Goal: Information Seeking & Learning: Learn about a topic

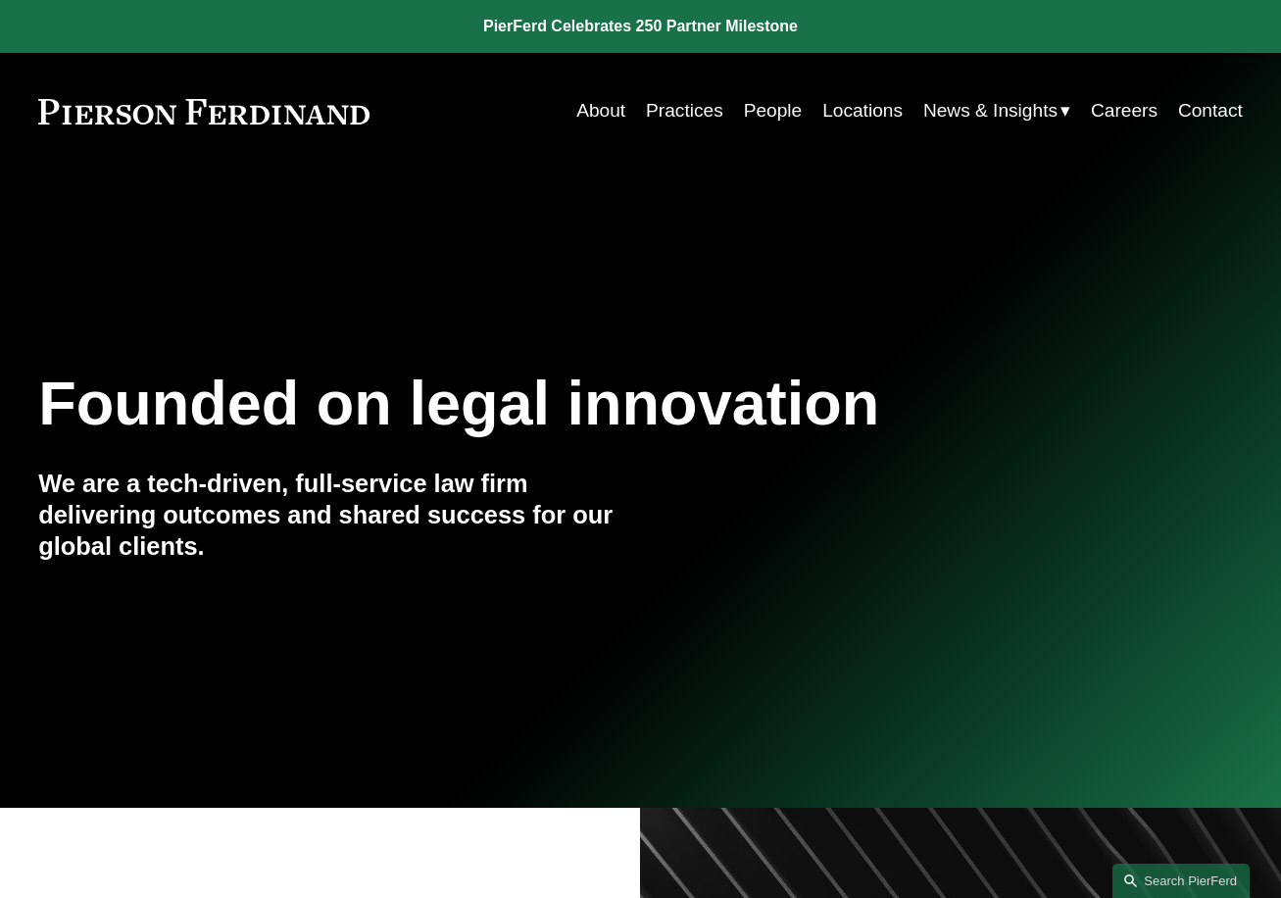
click at [798, 95] on nav "About Practices People Locations News & Insights News Insights Blogs Careers Co…" at bounding box center [909, 110] width 666 height 37
click at [758, 113] on link "People" at bounding box center [773, 110] width 59 height 37
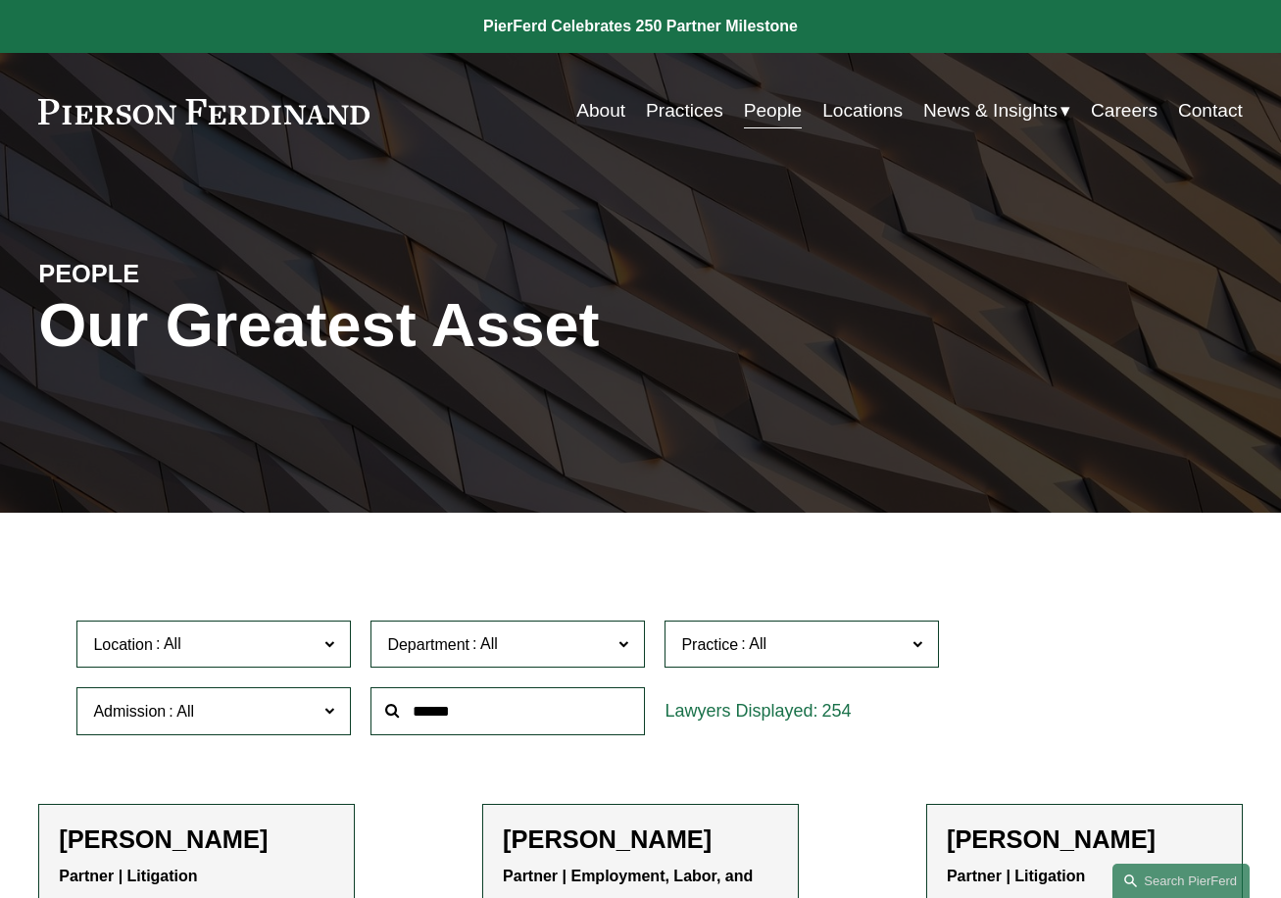
click at [457, 703] on input "text" at bounding box center [507, 711] width 274 height 48
type input "****"
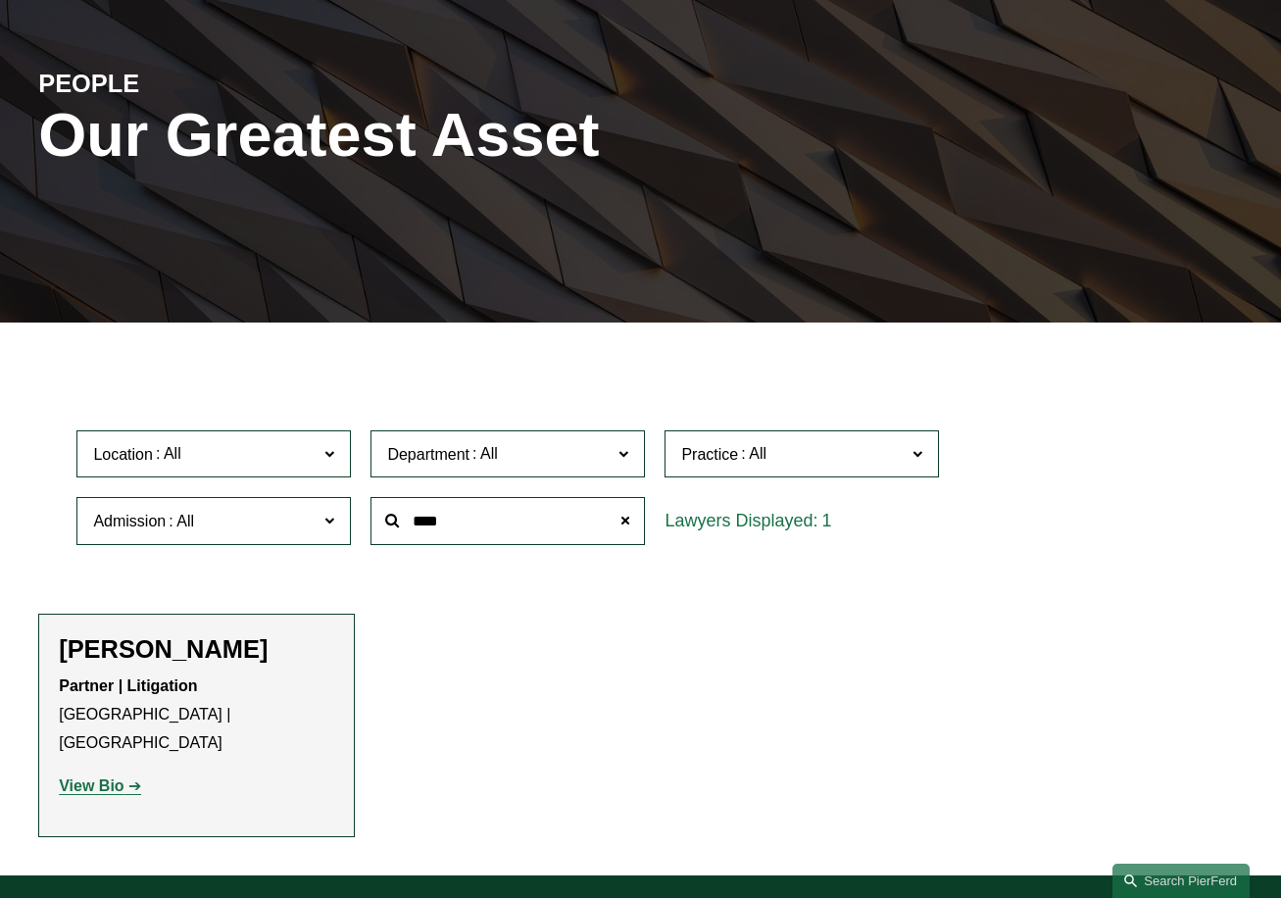
scroll to position [196, 0]
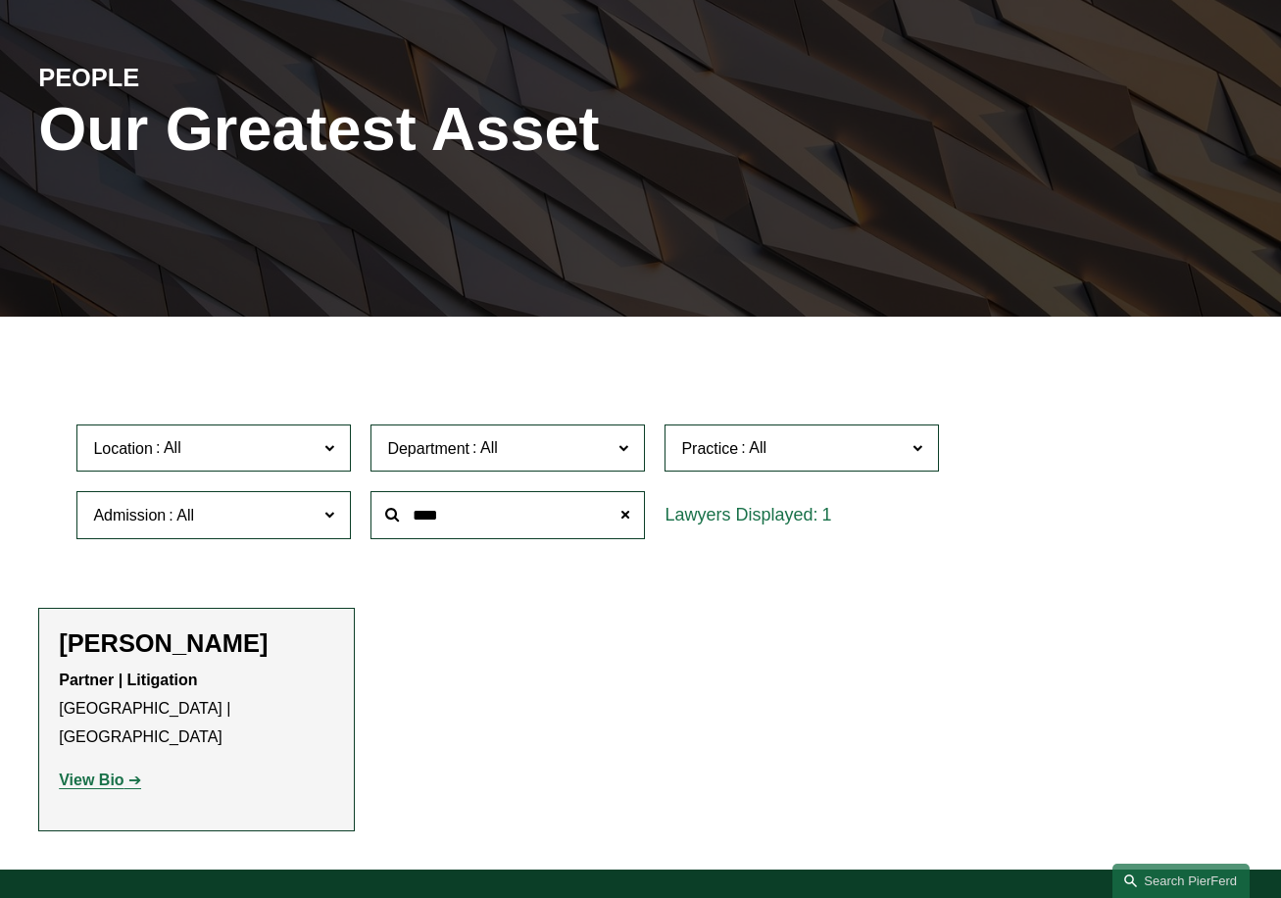
click at [93, 771] on strong "View Bio" at bounding box center [91, 779] width 65 height 17
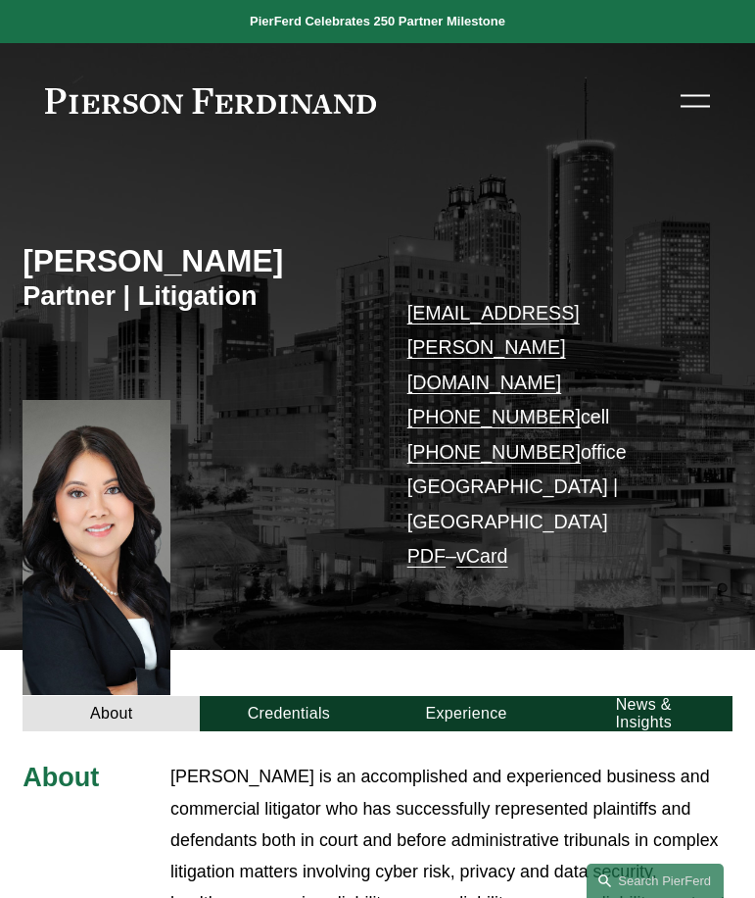
scroll to position [490, 0]
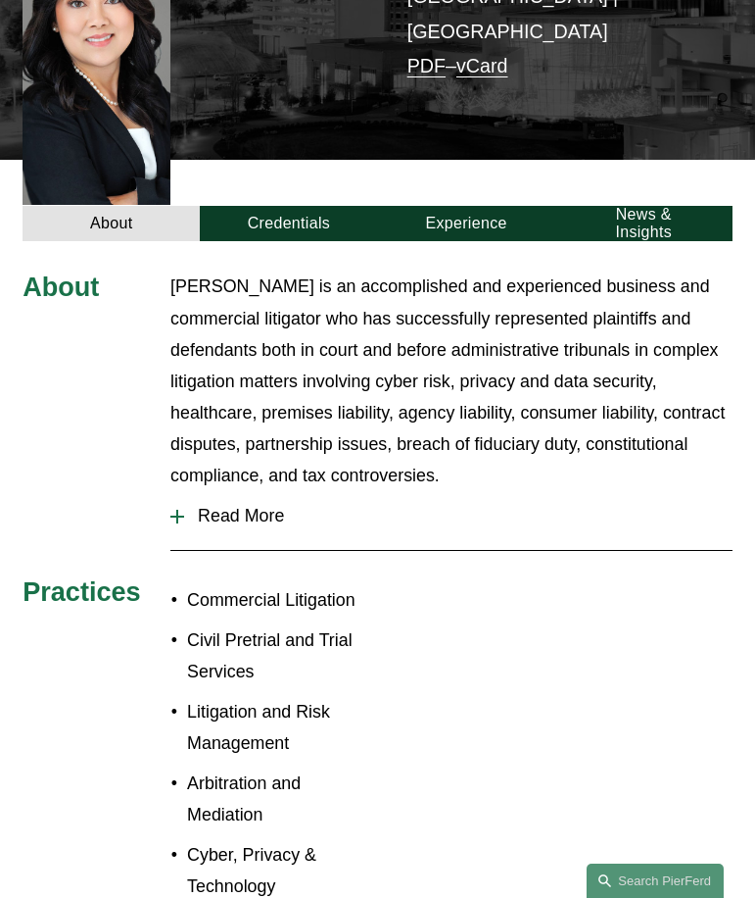
click at [261, 506] on span "Read More" at bounding box center [458, 516] width 549 height 21
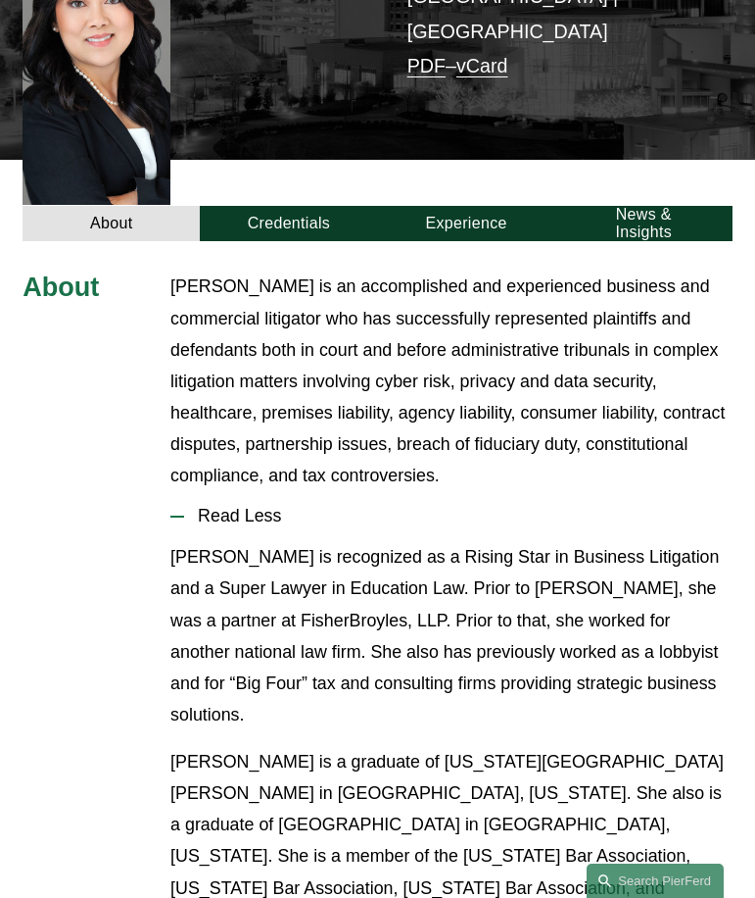
drag, startPoint x: 395, startPoint y: 353, endPoint x: 385, endPoint y: 349, distance: 10.6
click at [385, 349] on p "Kaelber is an accomplished and experienced business and commercial litigator wh…" at bounding box center [451, 380] width 562 height 220
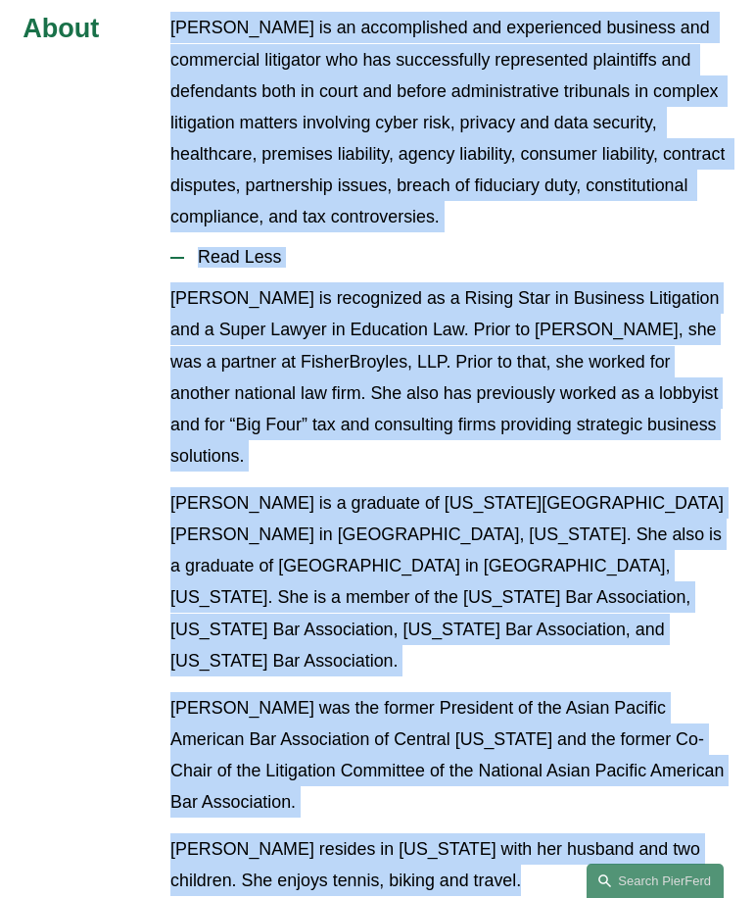
scroll to position [847, 0]
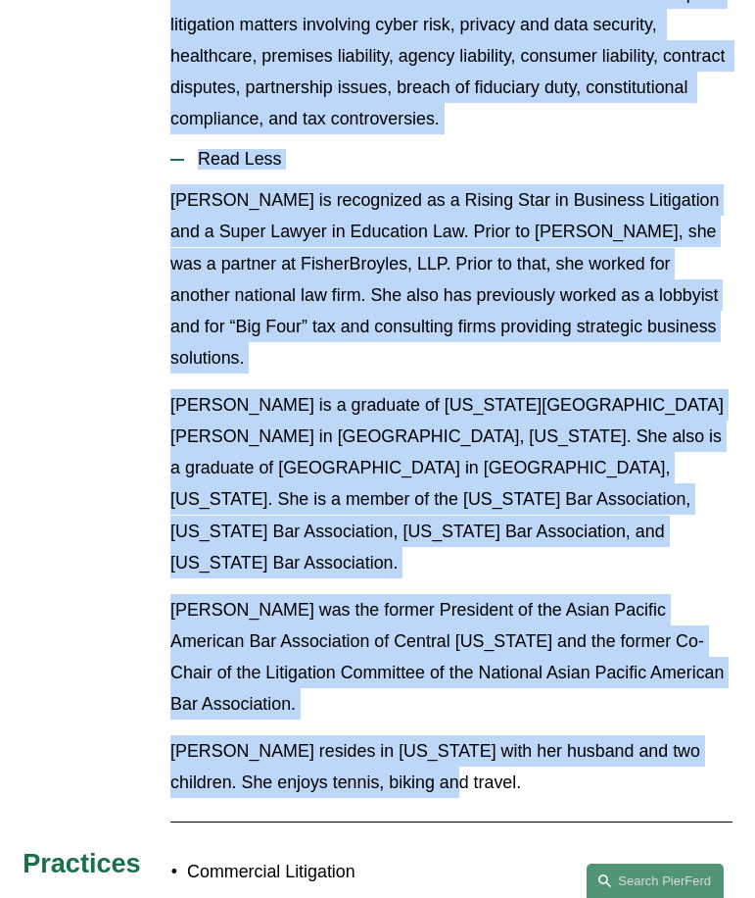
drag, startPoint x: 173, startPoint y: 183, endPoint x: 517, endPoint y: 622, distance: 557.6
click at [517, 622] on div "About Kaelber is an accomplished and experienced business and commercial litiga…" at bounding box center [377, 707] width 755 height 1586
copy div "Kaelber is an accomplished and experienced business and commercial litigator wh…"
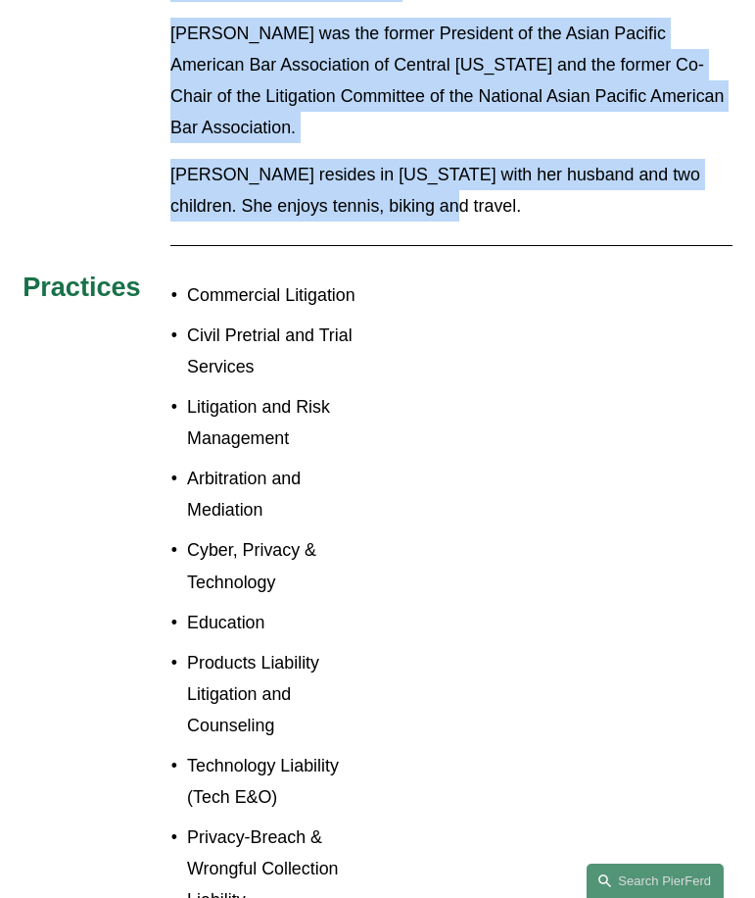
scroll to position [1434, 0]
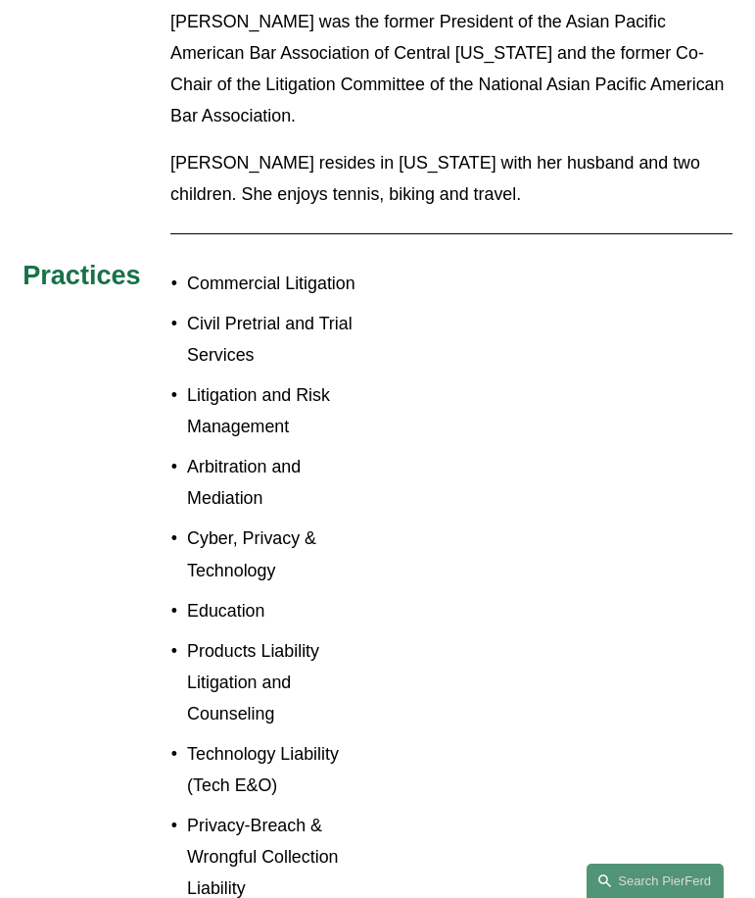
click at [235, 308] on p "Civil Pretrial and Trial Services" at bounding box center [282, 339] width 190 height 63
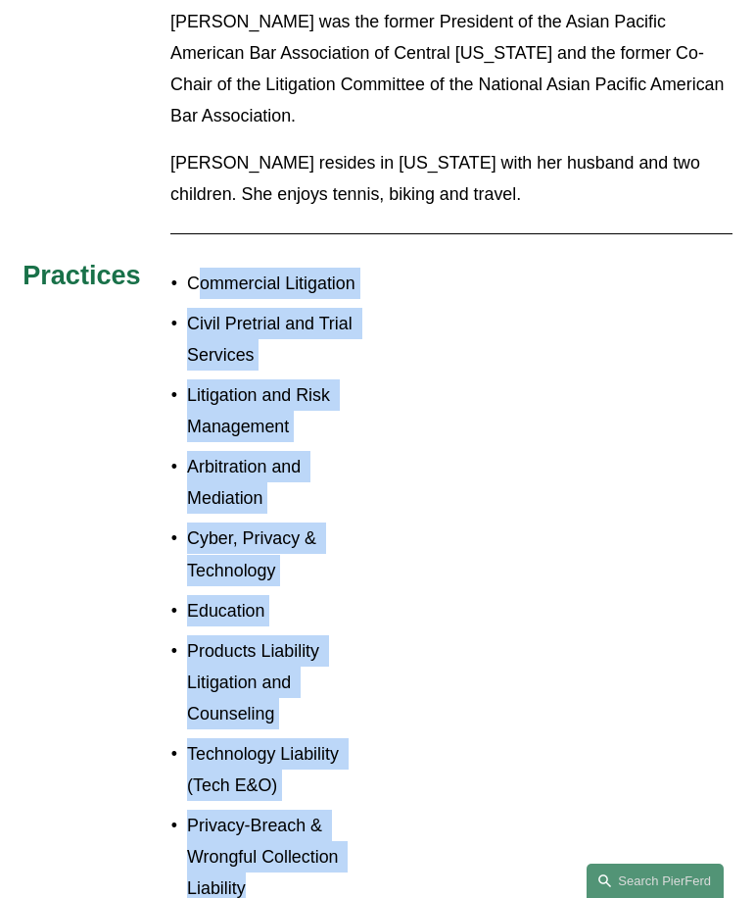
drag, startPoint x: 196, startPoint y: 121, endPoint x: 364, endPoint y: 722, distance: 624.5
click at [364, 722] on ul "Commercial Litigation Civil Pretrial and Trial Services Litigation and Risk Man…" at bounding box center [273, 585] width 207 height 637
click at [206, 267] on p "Commercial Litigation" at bounding box center [282, 282] width 190 height 31
drag, startPoint x: 188, startPoint y: 118, endPoint x: 350, endPoint y: 760, distance: 662.8
click at [350, 760] on div "About Kaelber is an accomplished and experienced business and commercial litiga…" at bounding box center [377, 118] width 755 height 1645
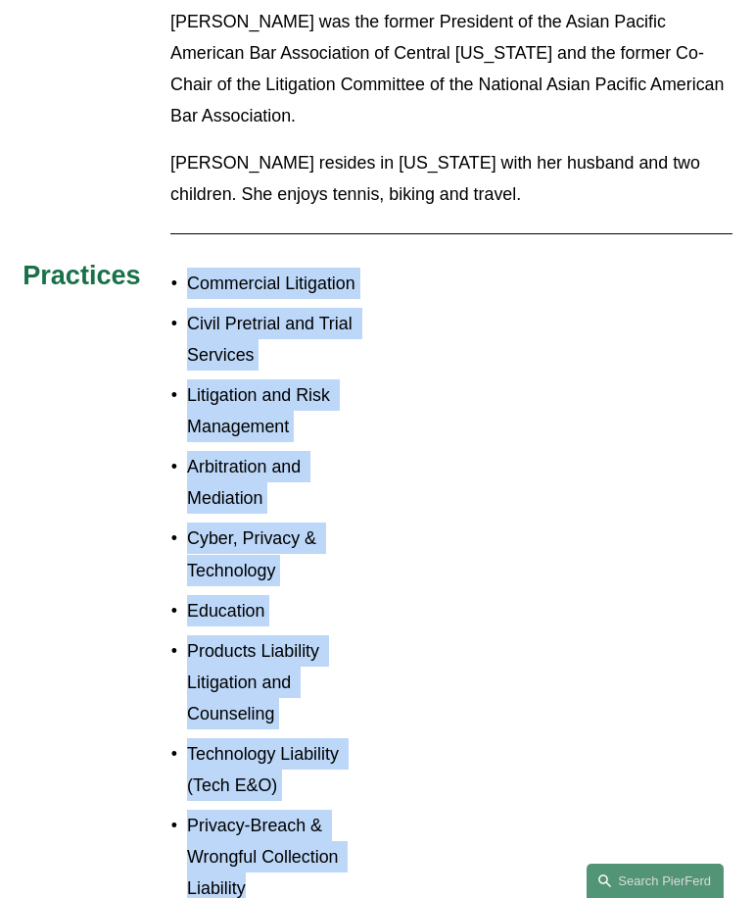
copy ul "Commercial Litigation Civil Pretrial and Trial Services Litigation and Risk Man…"
drag, startPoint x: 635, startPoint y: 441, endPoint x: 587, endPoint y: 402, distance: 62.0
click at [634, 441] on div "About Kaelber is an accomplished and experienced business and commercial litiga…" at bounding box center [377, 119] width 755 height 1586
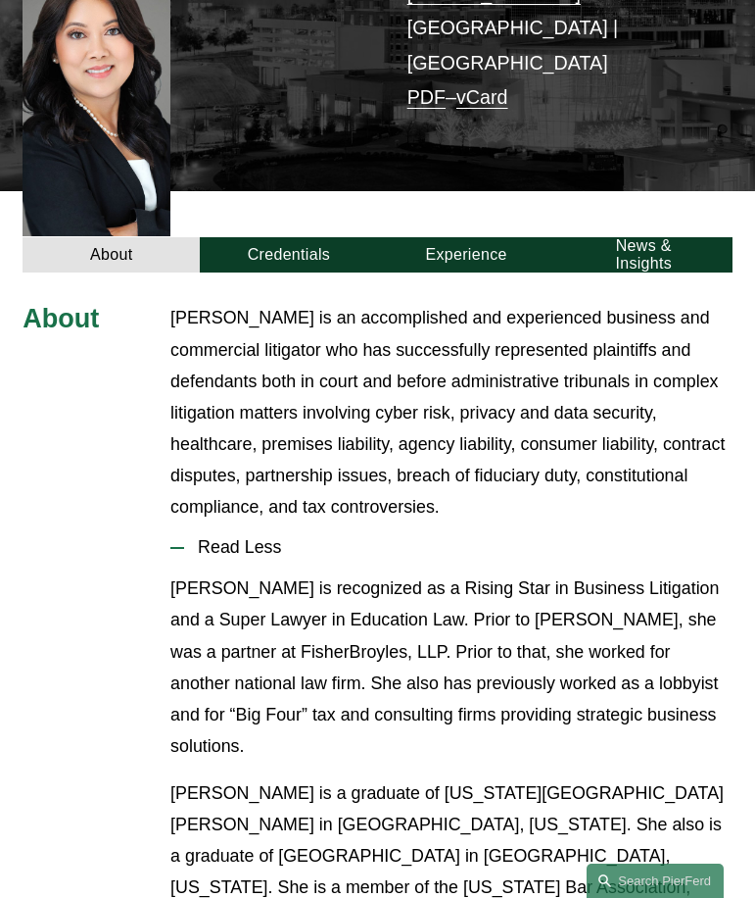
scroll to position [202, 0]
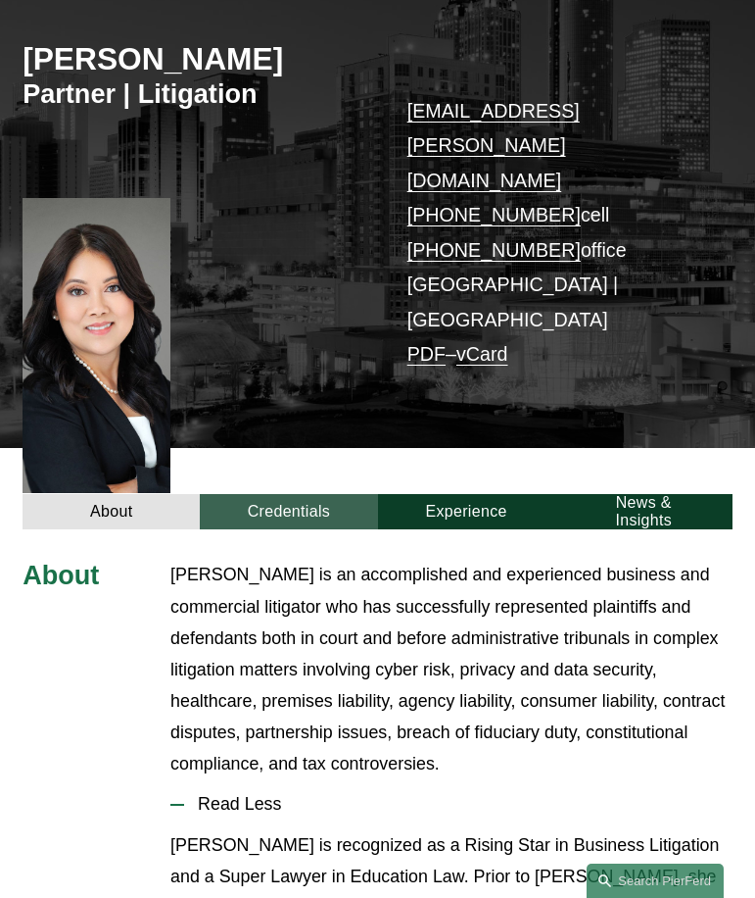
click at [275, 494] on link "Credentials" at bounding box center [288, 511] width 177 height 35
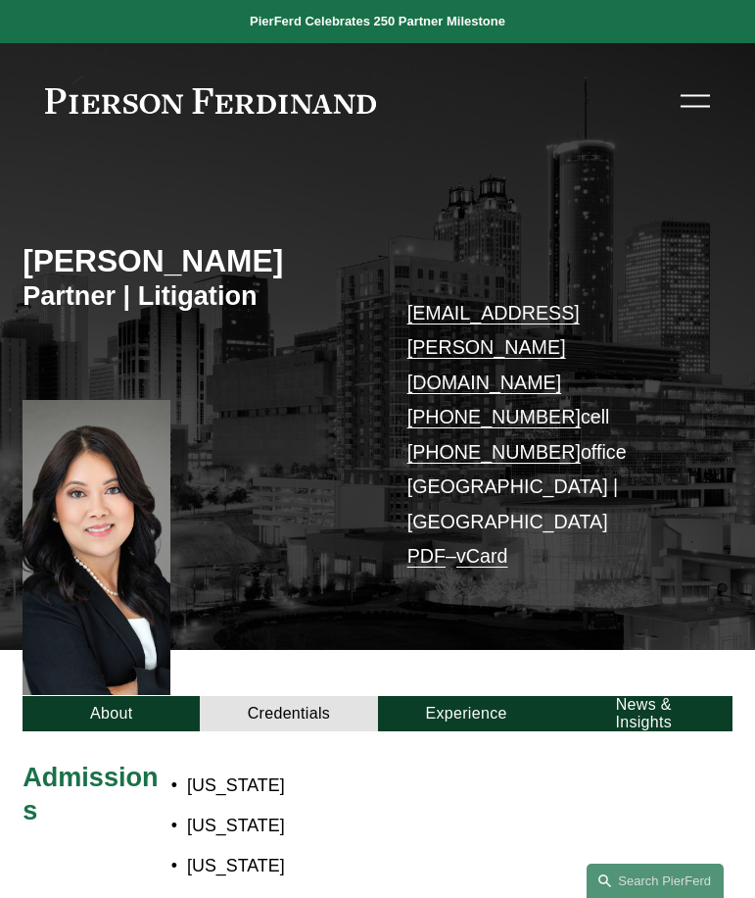
scroll to position [392, 0]
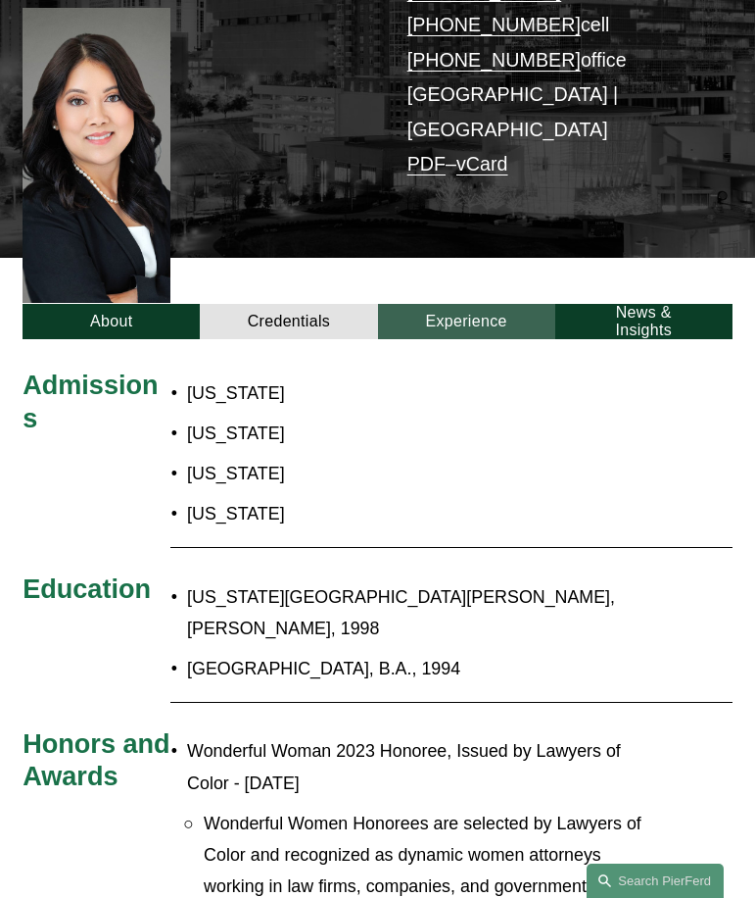
click at [490, 304] on link "Experience" at bounding box center [466, 321] width 177 height 35
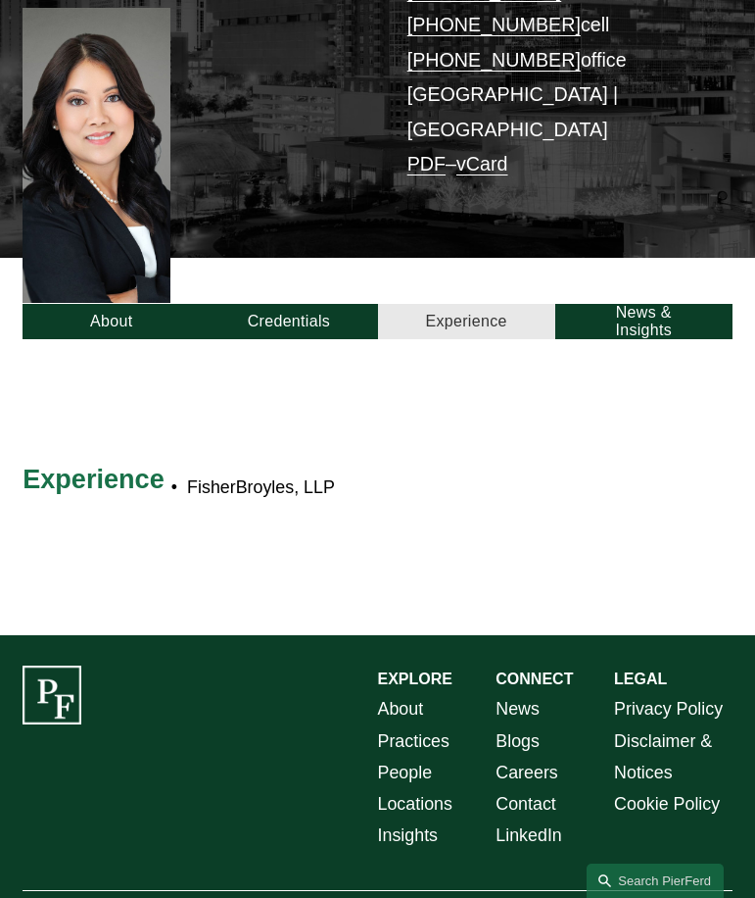
scroll to position [382, 0]
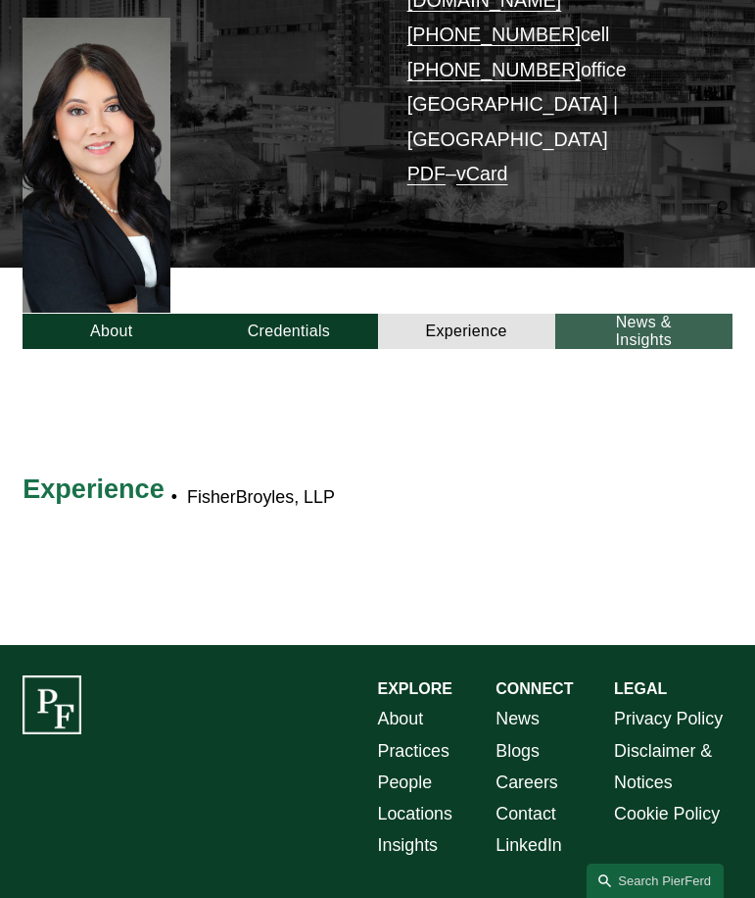
click at [625, 314] on link "News & Insights" at bounding box center [644, 331] width 177 height 35
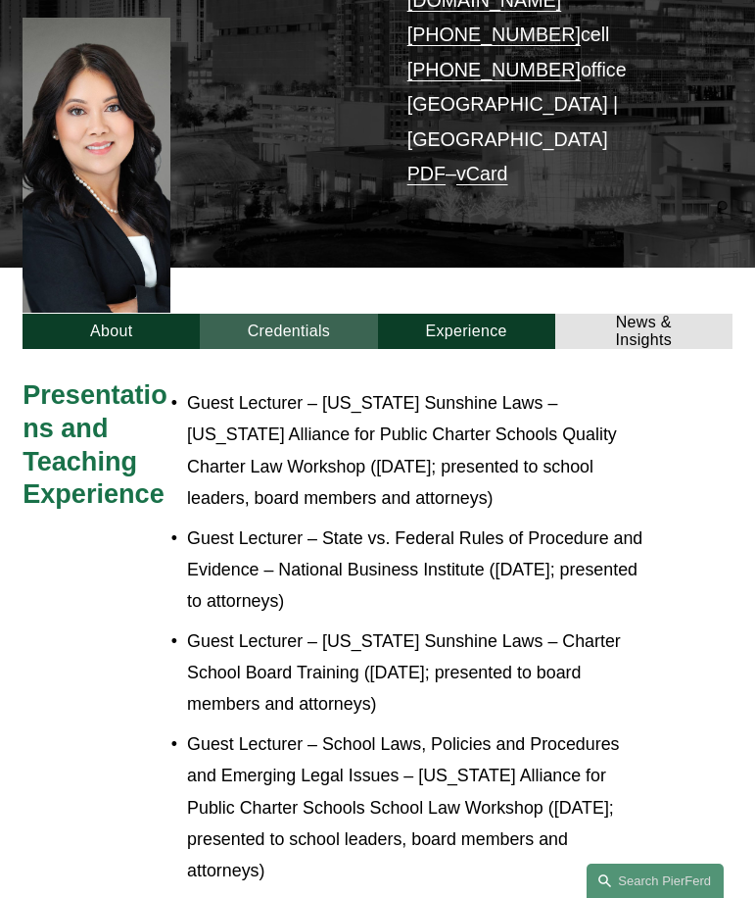
click at [315, 314] on link "Credentials" at bounding box center [288, 331] width 177 height 35
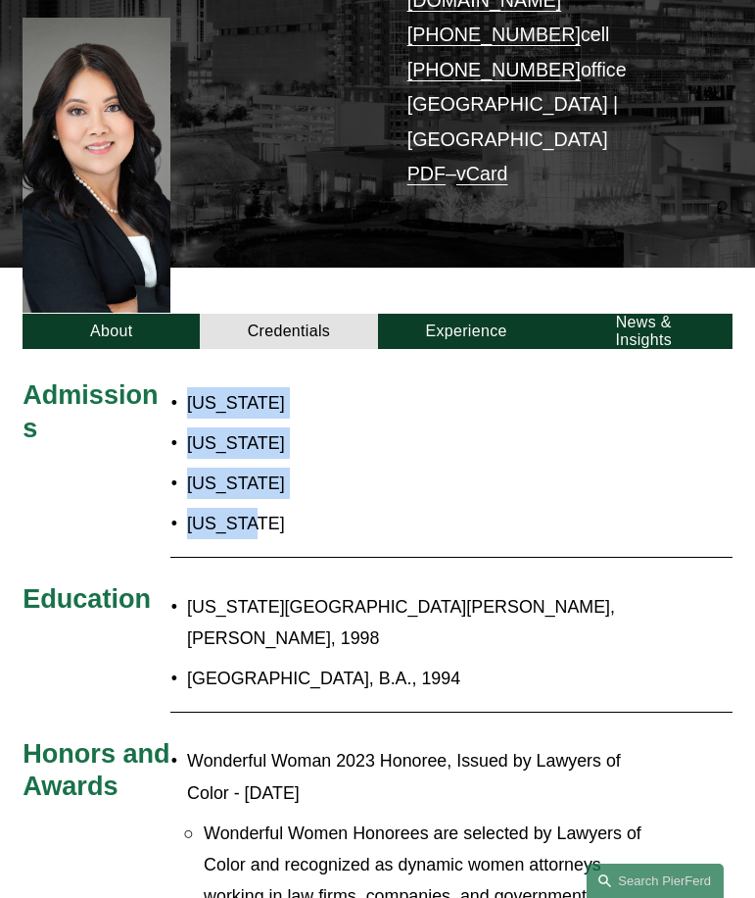
drag, startPoint x: 278, startPoint y: 431, endPoint x: 186, endPoint y: 313, distance: 150.1
click at [186, 387] on ul "California Georgia Ohio Florida" at bounding box center [303, 463] width 267 height 152
copy ul "California Georgia Ohio Florida"
click at [425, 314] on link "Experience" at bounding box center [466, 331] width 177 height 35
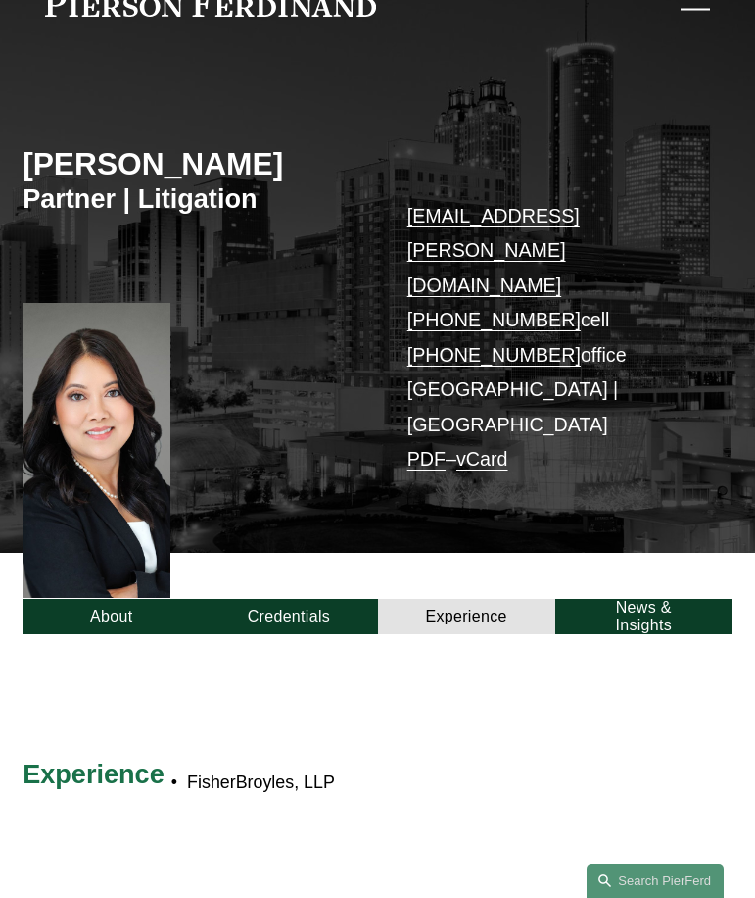
scroll to position [88, 0]
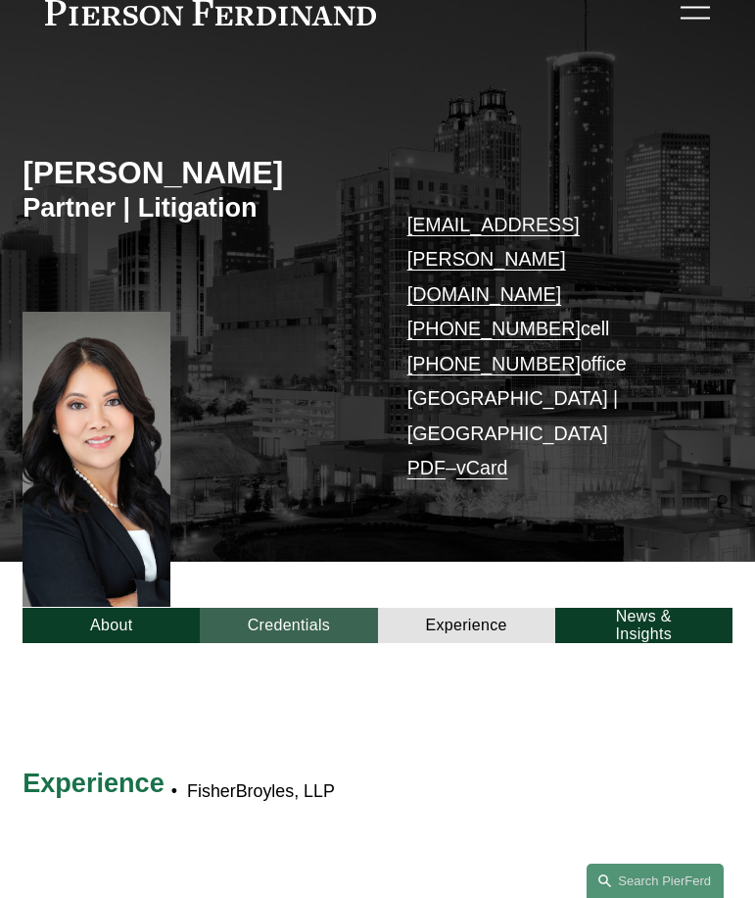
click at [280, 607] on link "Credentials" at bounding box center [288, 624] width 177 height 35
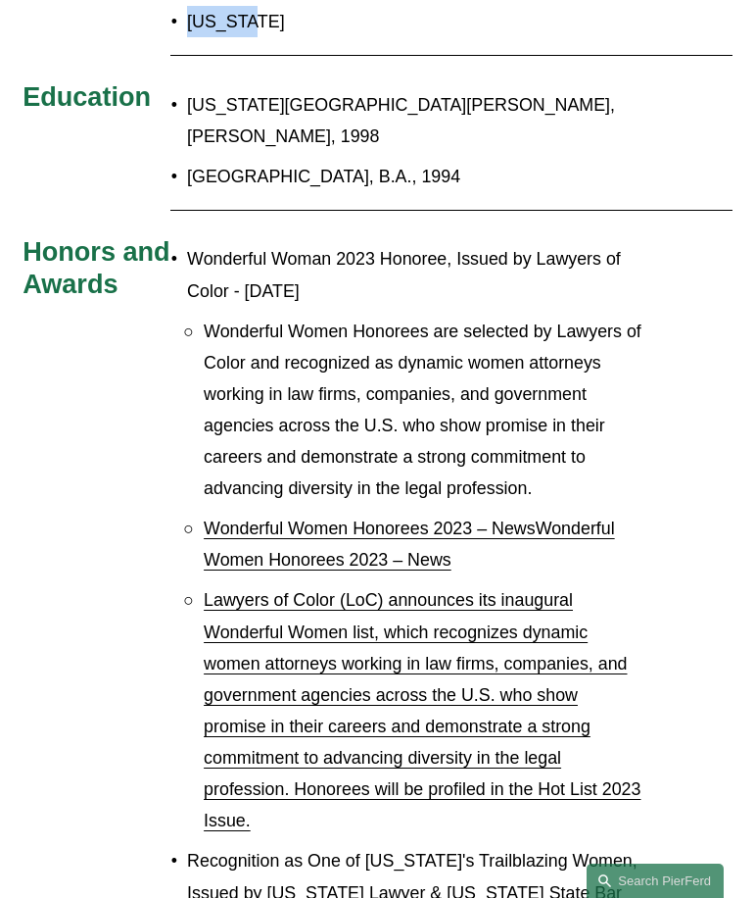
scroll to position [578, 0]
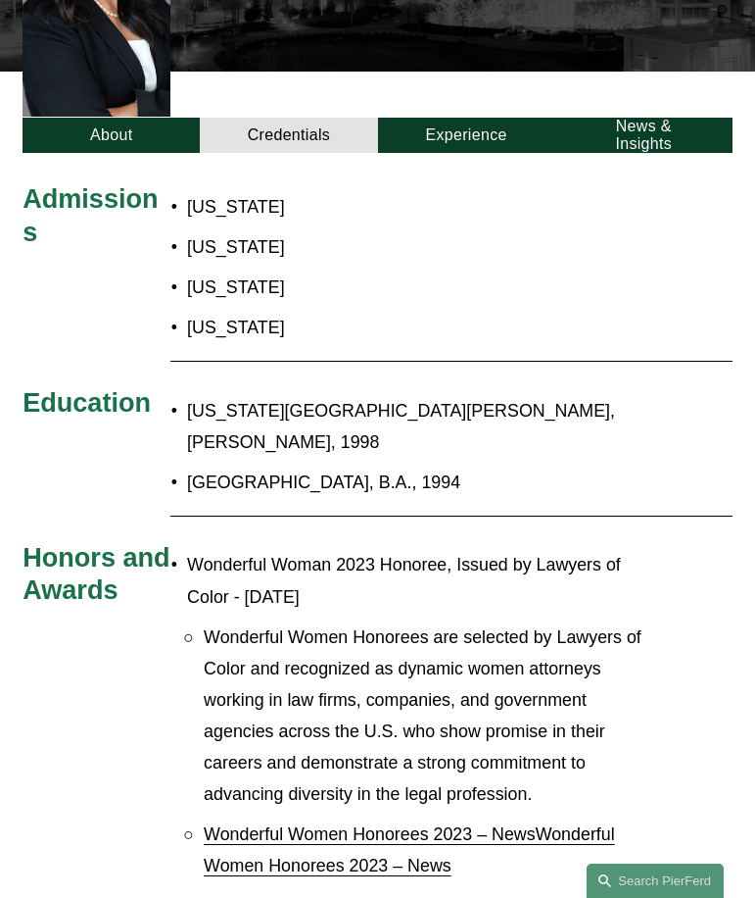
click at [190, 549] on p "Wonderful Woman 2023 Honoree, Issued by Lawyers of Color - Jun 2023" at bounding box center [415, 580] width 457 height 63
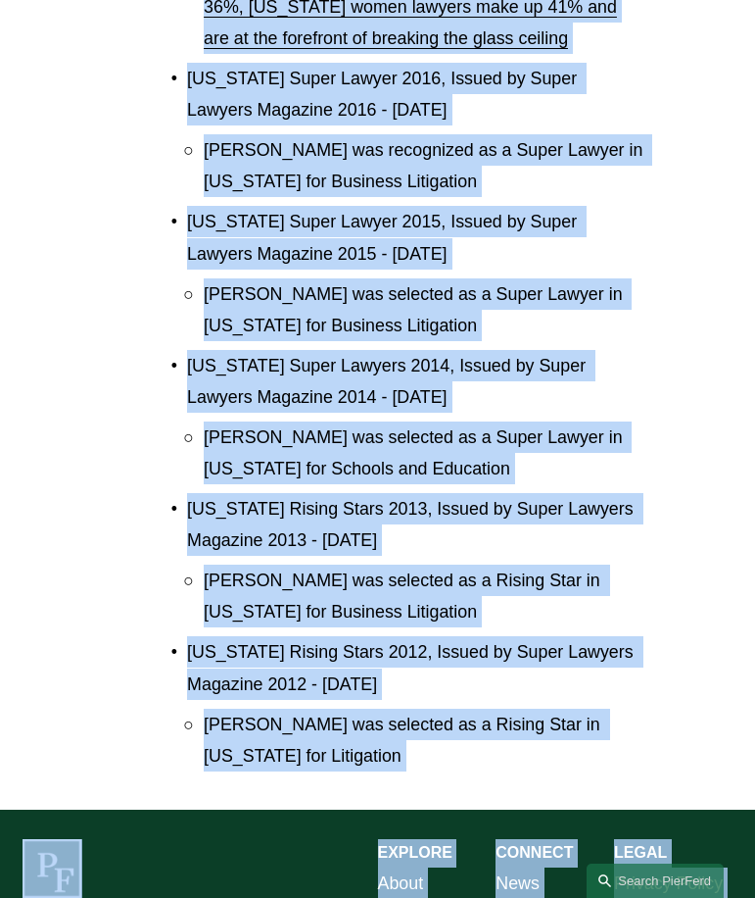
scroll to position [2279, 0]
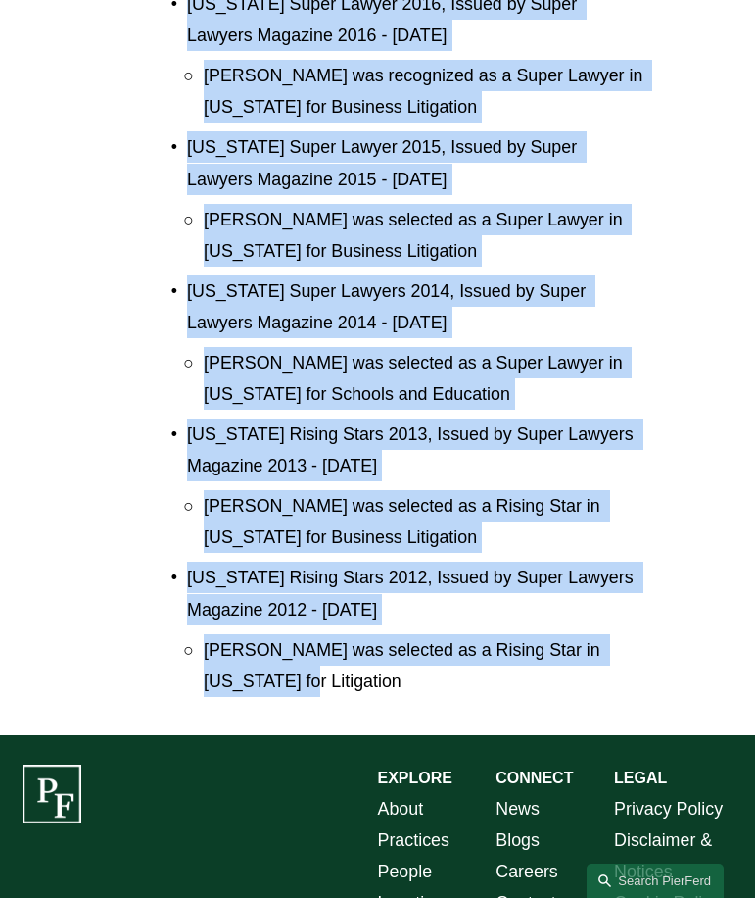
drag, startPoint x: 187, startPoint y: 426, endPoint x: 535, endPoint y: 494, distance: 354.3
copy ul "Wonderful Woman 2023 Honoree, Issued by Lawyers of Color - Jun 2023 Wonderful W…"
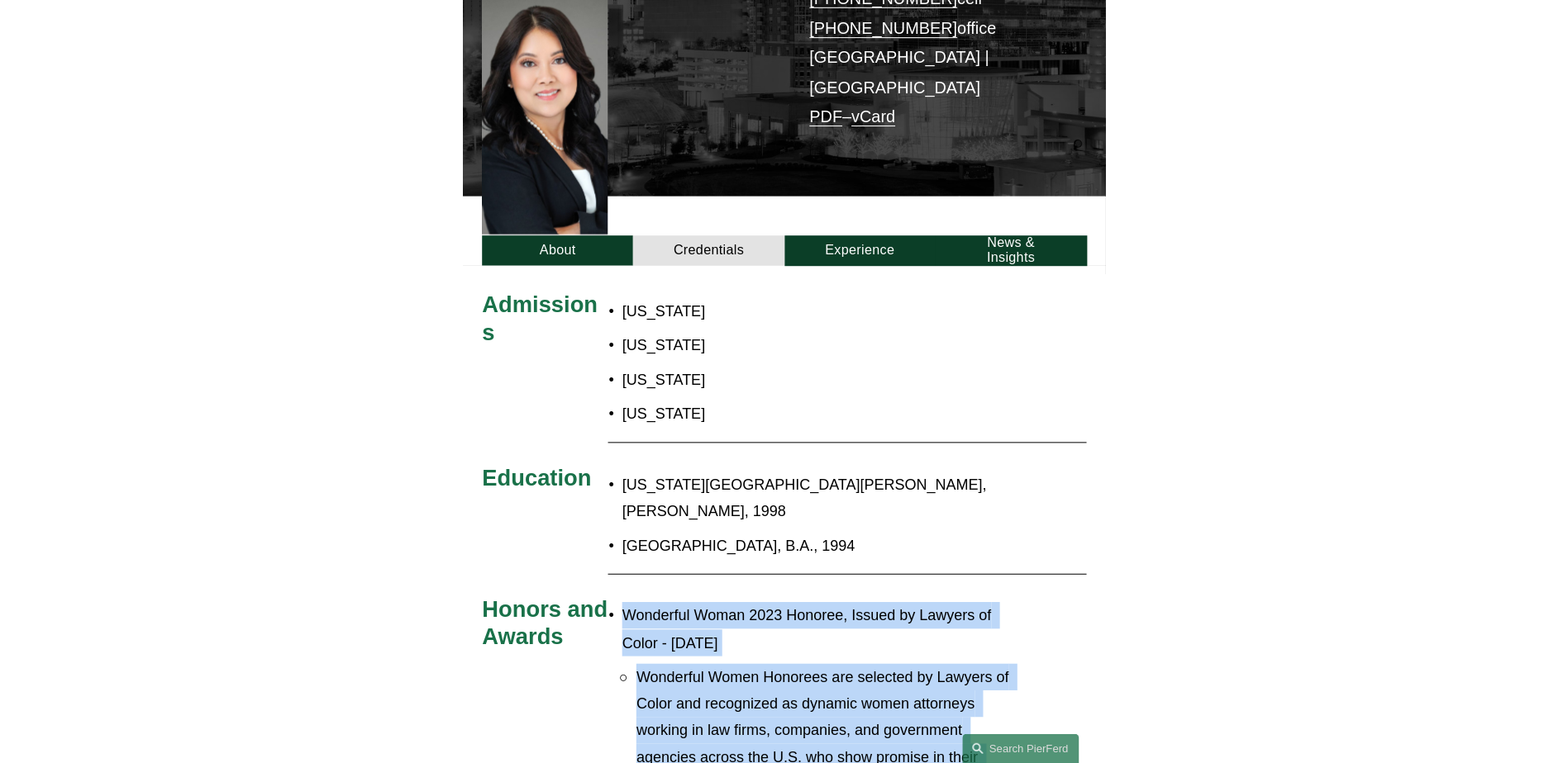
scroll to position [352, 0]
